Goal: Find specific page/section: Find specific page/section

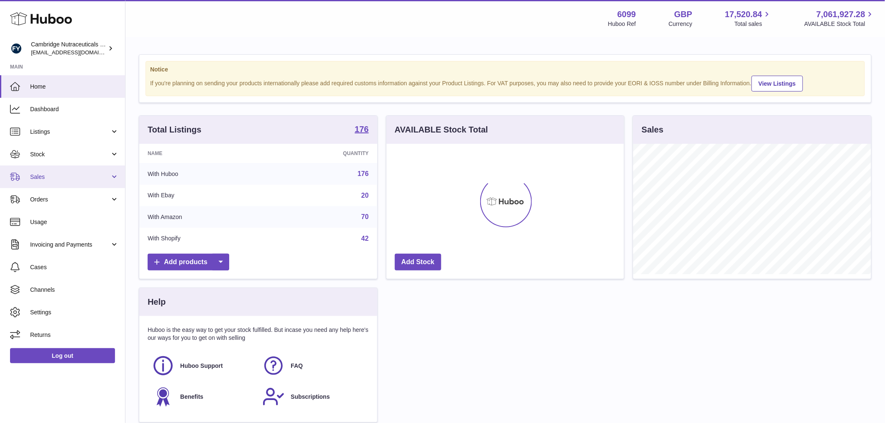
scroll to position [130, 238]
click at [61, 178] on span "Sales" at bounding box center [70, 177] width 80 height 8
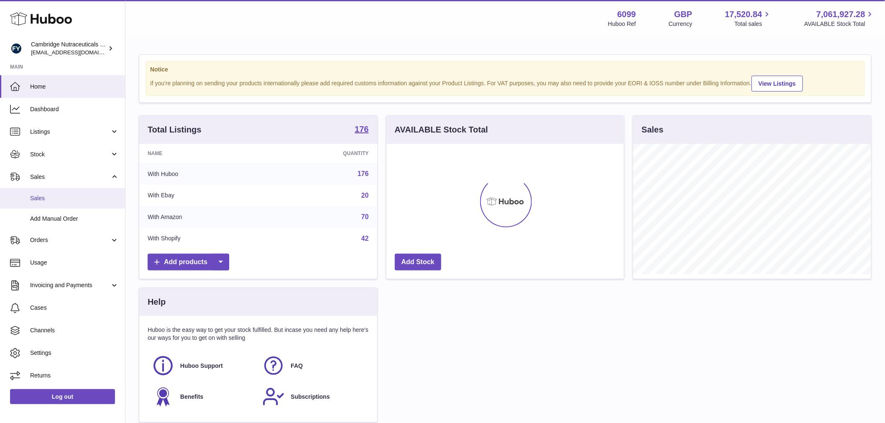
click at [65, 194] on span "Sales" at bounding box center [74, 198] width 89 height 8
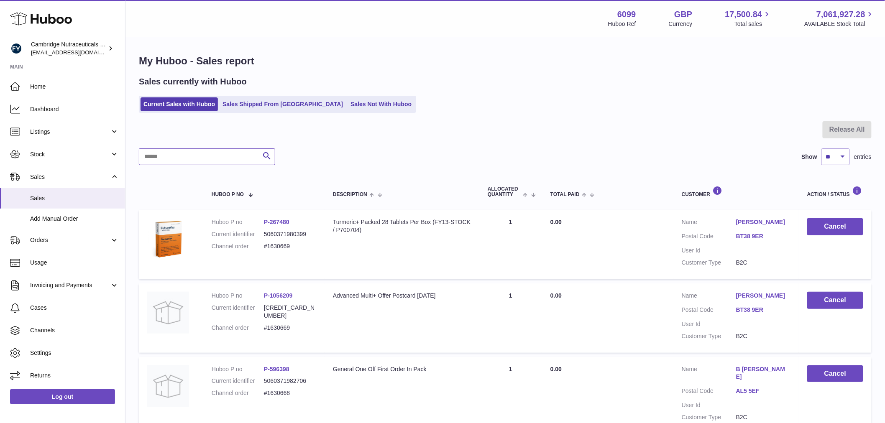
click at [189, 161] on input "text" at bounding box center [207, 156] width 136 height 17
type input "***"
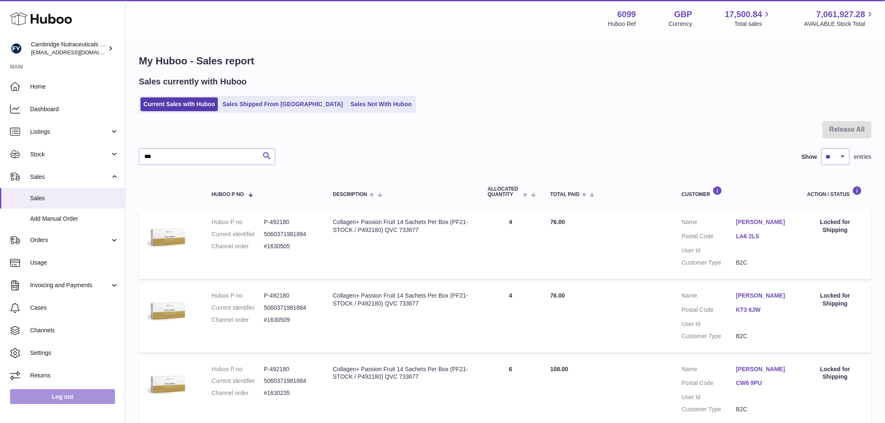
click at [75, 401] on link "Log out" at bounding box center [62, 396] width 105 height 15
